Goal: Communication & Community: Answer question/provide support

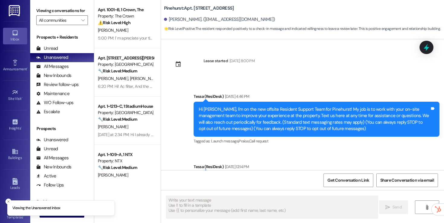
type textarea "Fetching suggested responses. Please feel free to read through the conversation…"
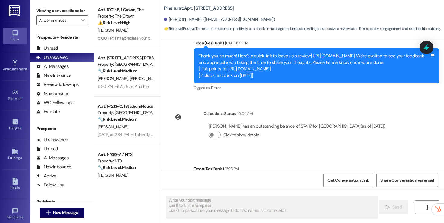
scroll to position [367, 0]
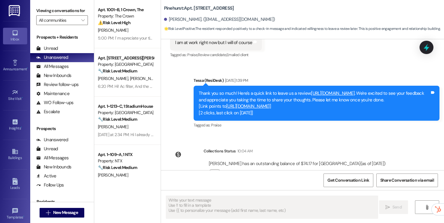
click at [52, 15] on label "Viewing conversations for" at bounding box center [62, 10] width 52 height 9
drag, startPoint x: 244, startPoint y: 9, endPoint x: 211, endPoint y: 9, distance: 33.2
click at [211, 9] on div "[GEOGRAPHIC_DATA]: Apt. [STREET_ADDRESS]" at bounding box center [224, 9] width 121 height 8
copy b "[GEOGRAPHIC_DATA]"
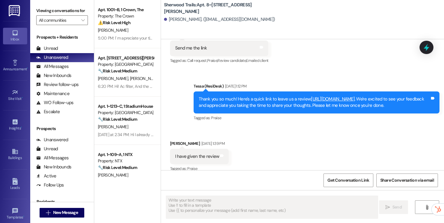
scroll to position [412, 0]
